Goal: Task Accomplishment & Management: Manage account settings

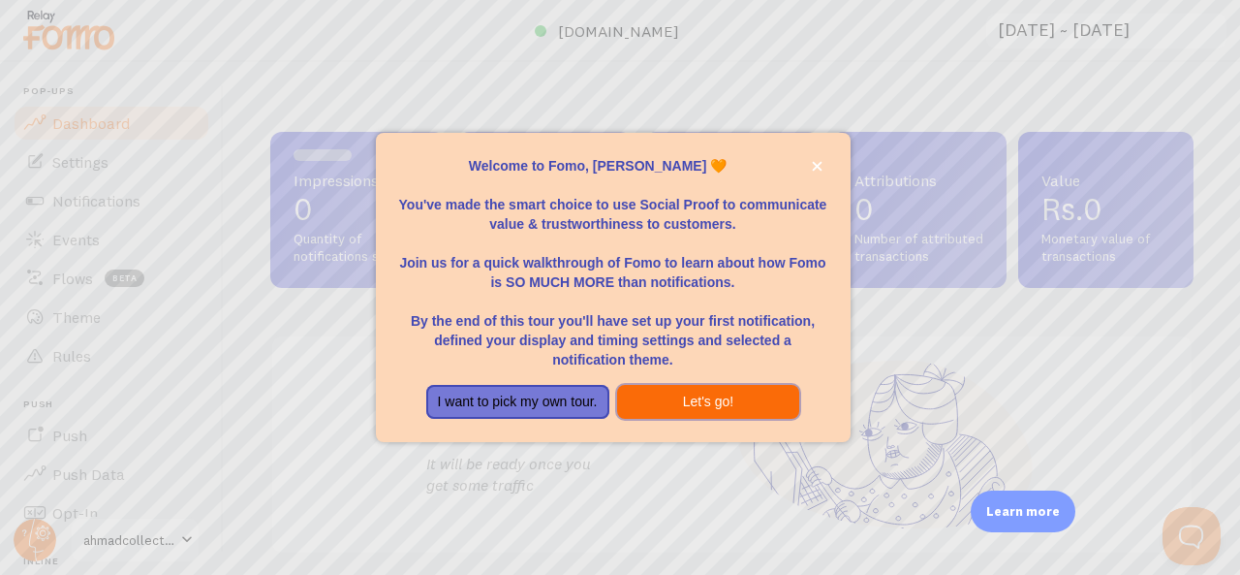
click at [682, 401] on button "Let's go!" at bounding box center [708, 402] width 183 height 35
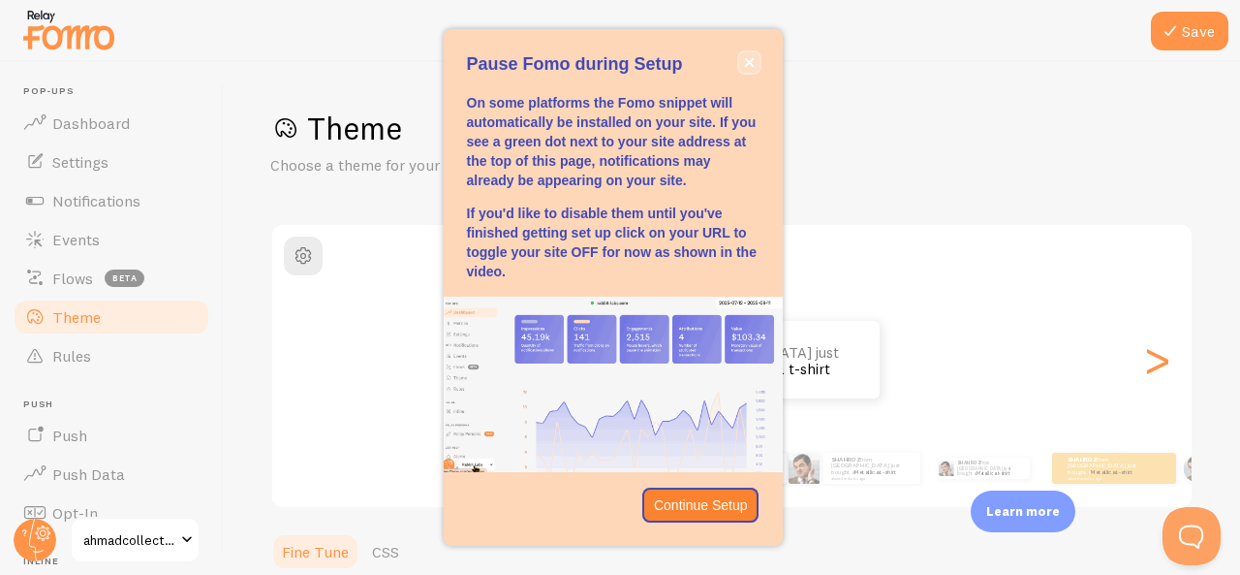
click at [751, 65] on icon "close," at bounding box center [749, 63] width 10 height 10
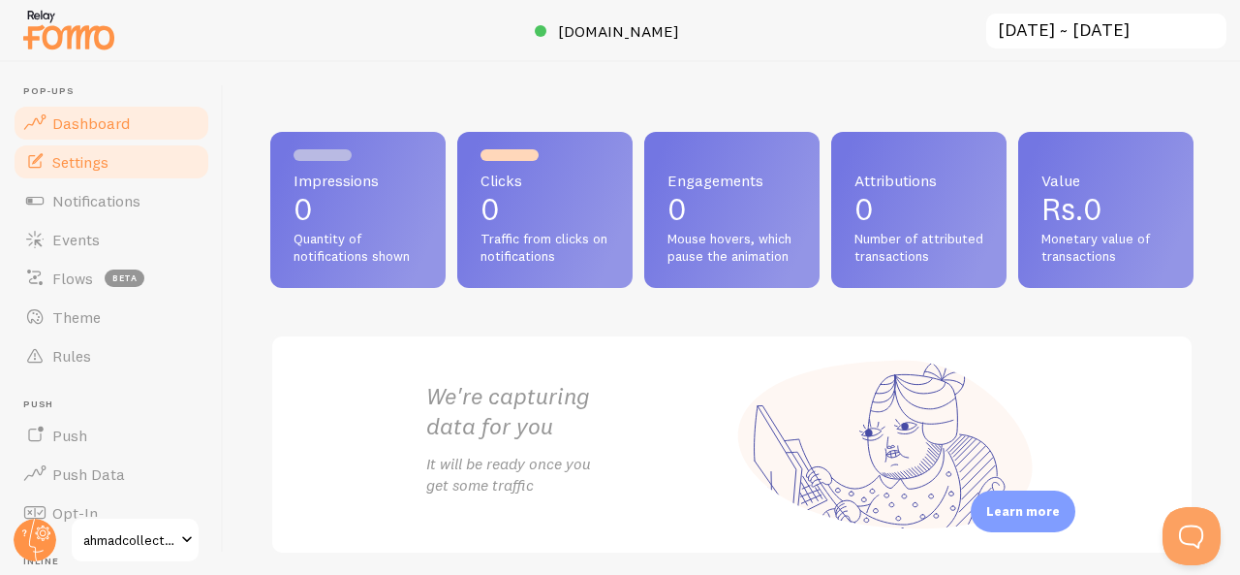
click at [77, 150] on link "Settings" at bounding box center [112, 161] width 200 height 39
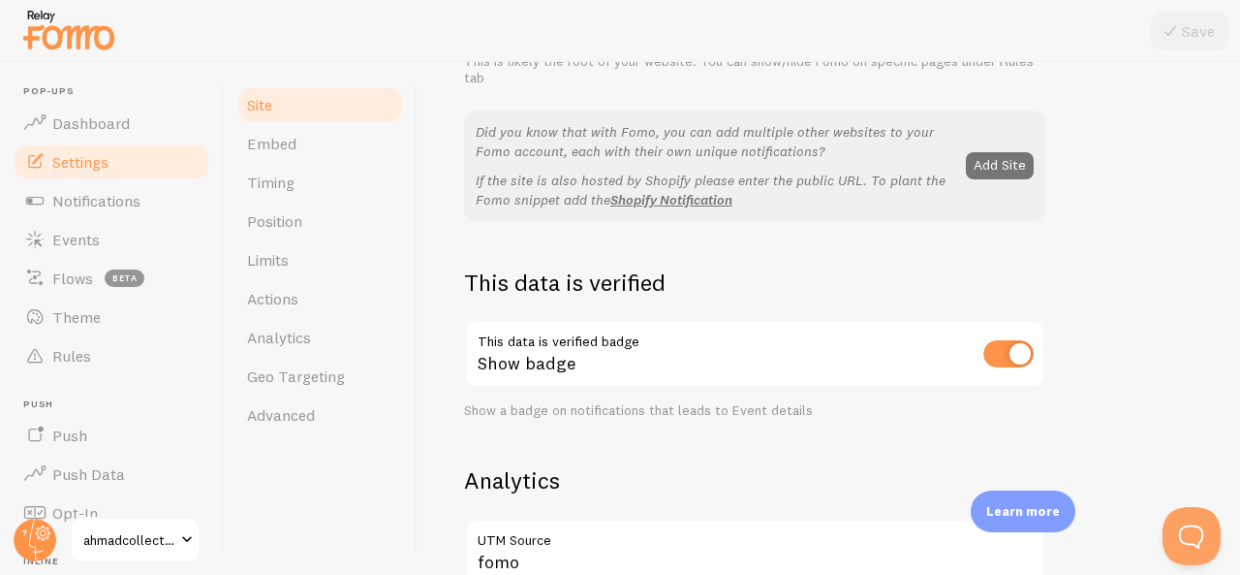
scroll to position [652, 0]
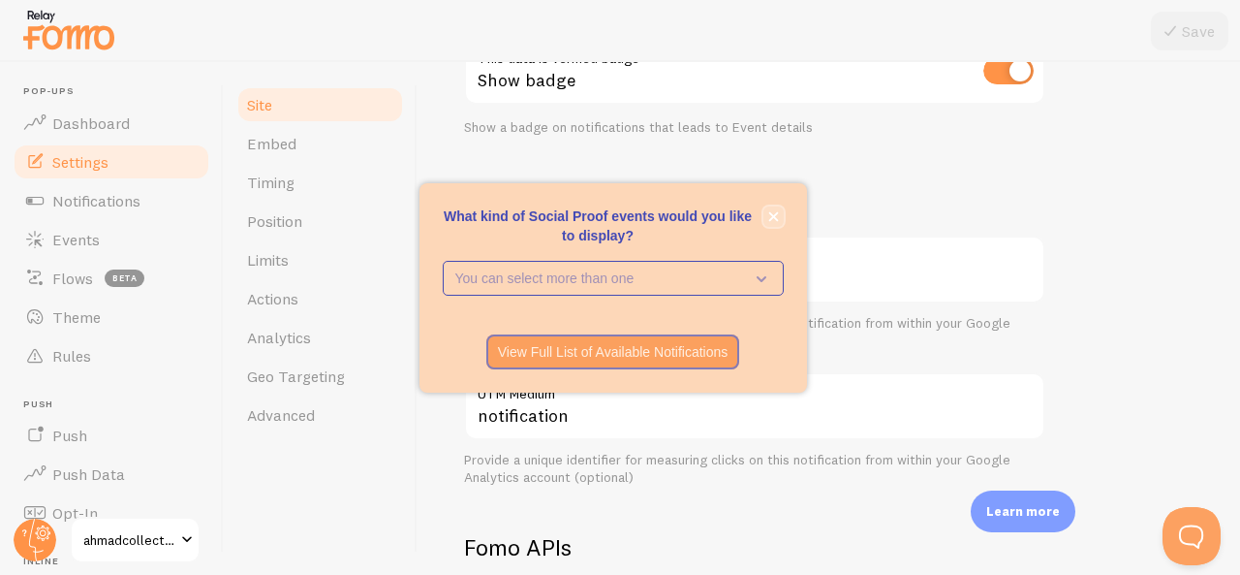
click at [770, 220] on icon "close," at bounding box center [773, 216] width 10 height 10
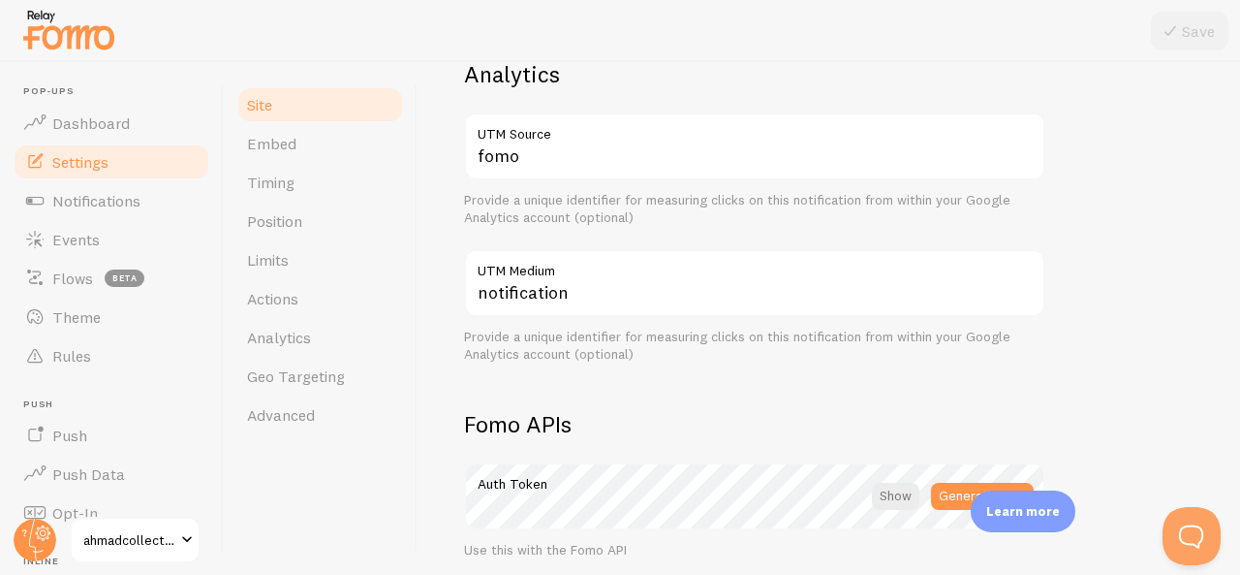
scroll to position [776, 0]
click at [302, 183] on link "Timing" at bounding box center [320, 182] width 170 height 39
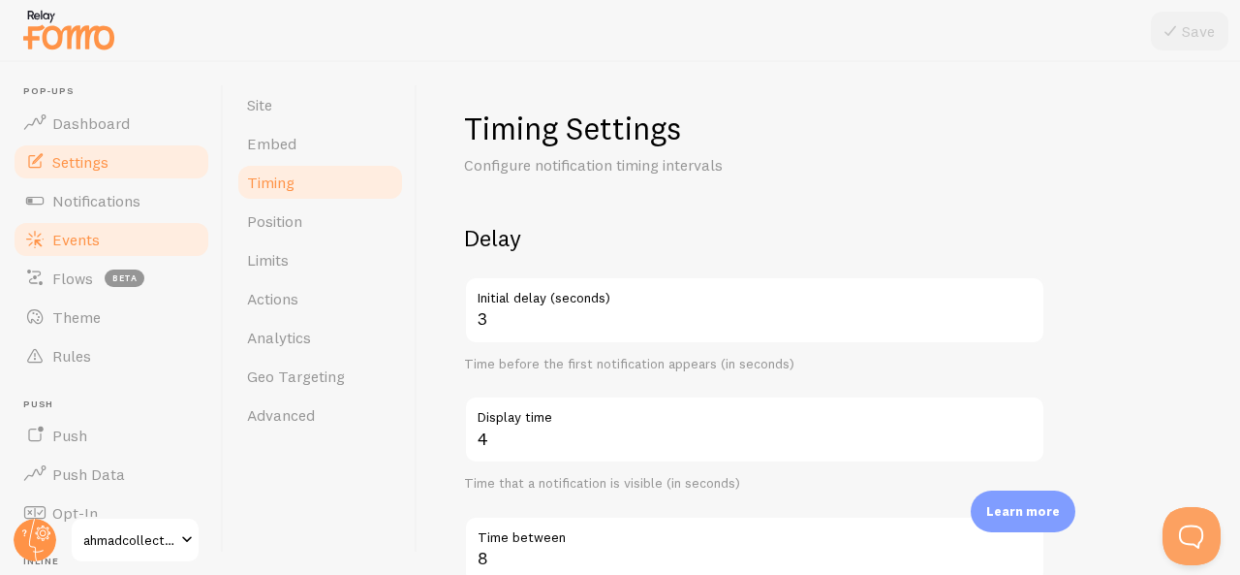
click at [64, 245] on span "Events" at bounding box center [75, 239] width 47 height 19
